Goal: Find specific page/section: Find specific page/section

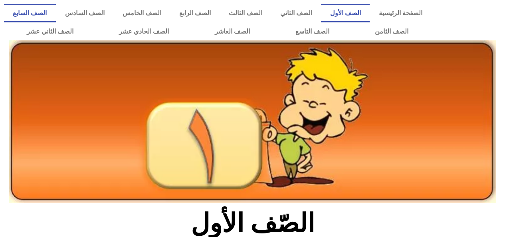
click at [56, 11] on link "الصف السابع" at bounding box center [30, 13] width 52 height 18
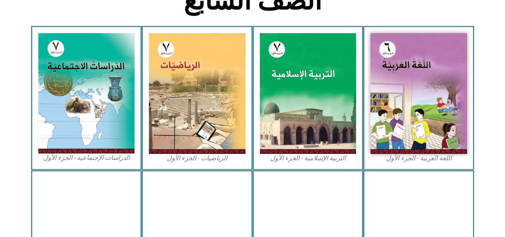
scroll to position [223, 0]
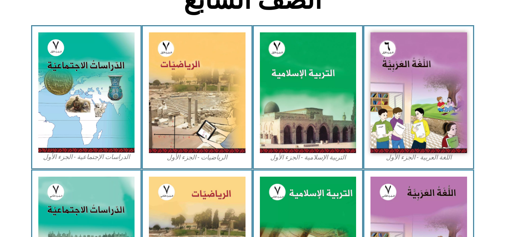
click at [395, 201] on img at bounding box center [418, 236] width 97 height 120
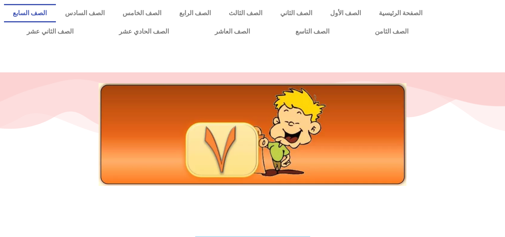
click at [56, 14] on link "الصف السابع" at bounding box center [30, 13] width 52 height 18
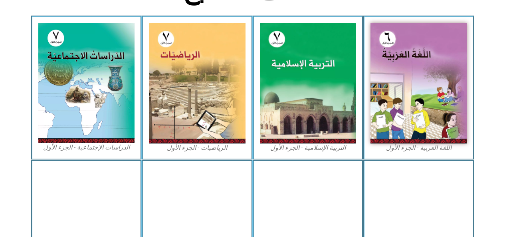
scroll to position [236, 0]
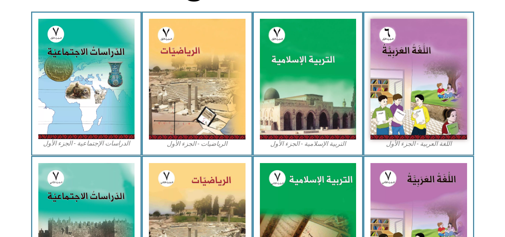
click at [388, 114] on img at bounding box center [418, 79] width 97 height 120
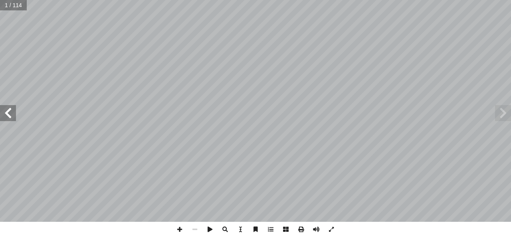
click at [3, 114] on span at bounding box center [8, 113] width 16 height 16
click at [6, 111] on span at bounding box center [8, 113] width 16 height 16
click at [7, 112] on span at bounding box center [8, 113] width 16 height 16
click at [8, 112] on span at bounding box center [8, 113] width 16 height 16
click at [10, 112] on span at bounding box center [8, 113] width 16 height 16
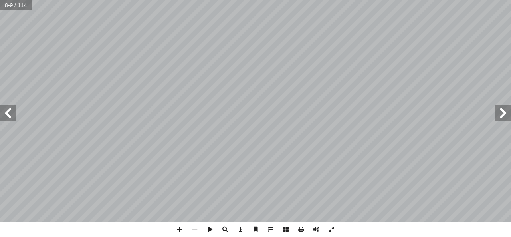
click at [10, 115] on span at bounding box center [8, 113] width 16 height 16
